Goal: Find specific page/section: Find specific page/section

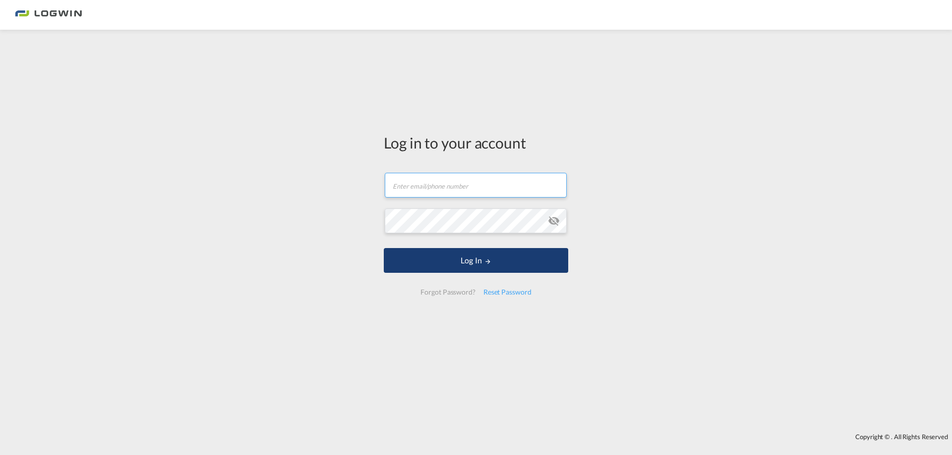
type input "[EMAIL_ADDRESS][DOMAIN_NAME]"
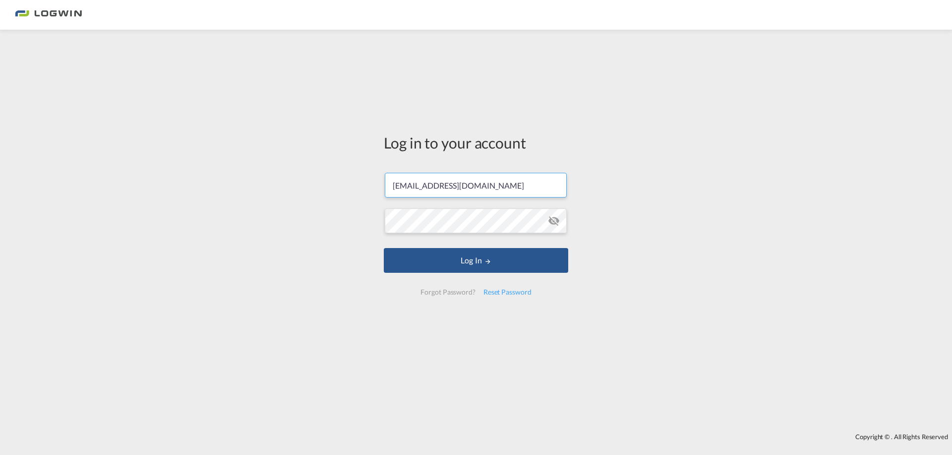
drag, startPoint x: 453, startPoint y: 267, endPoint x: 438, endPoint y: 244, distance: 27.2
click at [453, 266] on button "Log In" at bounding box center [476, 260] width 184 height 25
